Goal: Task Accomplishment & Management: Use online tool/utility

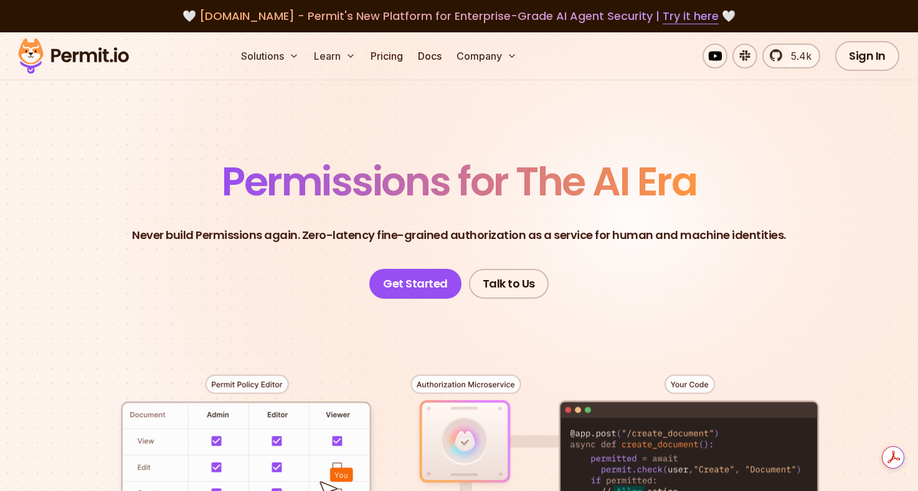
drag, startPoint x: 837, startPoint y: 136, endPoint x: 845, endPoint y: 96, distance: 40.8
click at [837, 136] on section "Permissions for The AI Era Never build Permissions again. Zero-latency fine-gra…" at bounding box center [459, 439] width 918 height 814
click at [870, 62] on link "Sign In" at bounding box center [867, 56] width 64 height 30
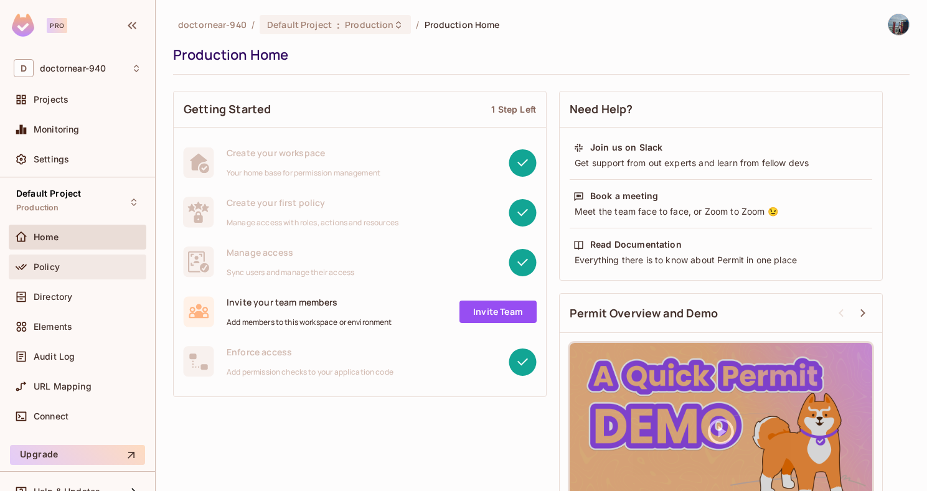
click at [65, 267] on div "Policy" at bounding box center [88, 267] width 108 height 10
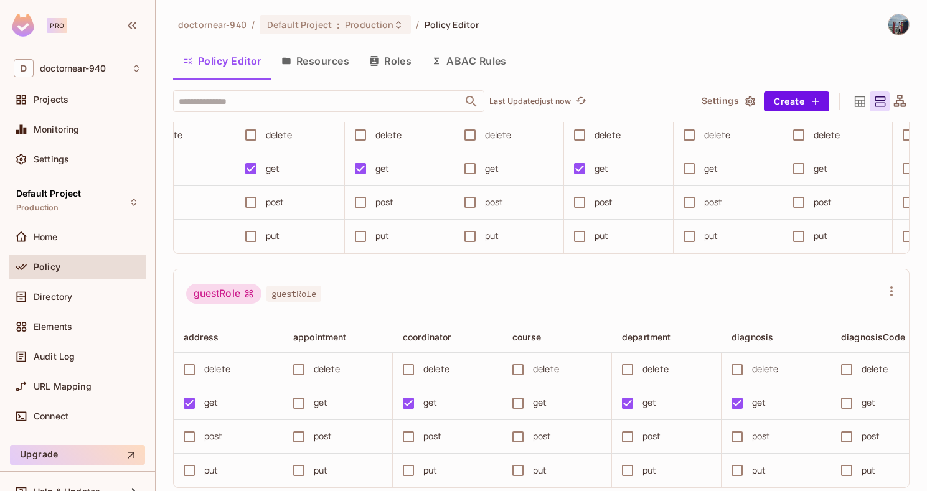
scroll to position [0, 707]
